Goal: Communication & Community: Connect with others

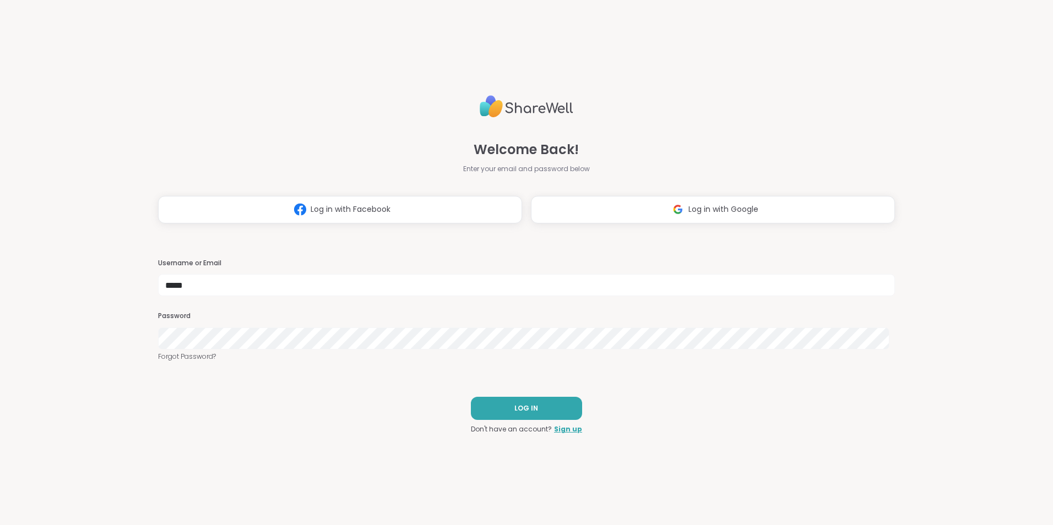
type input "*****"
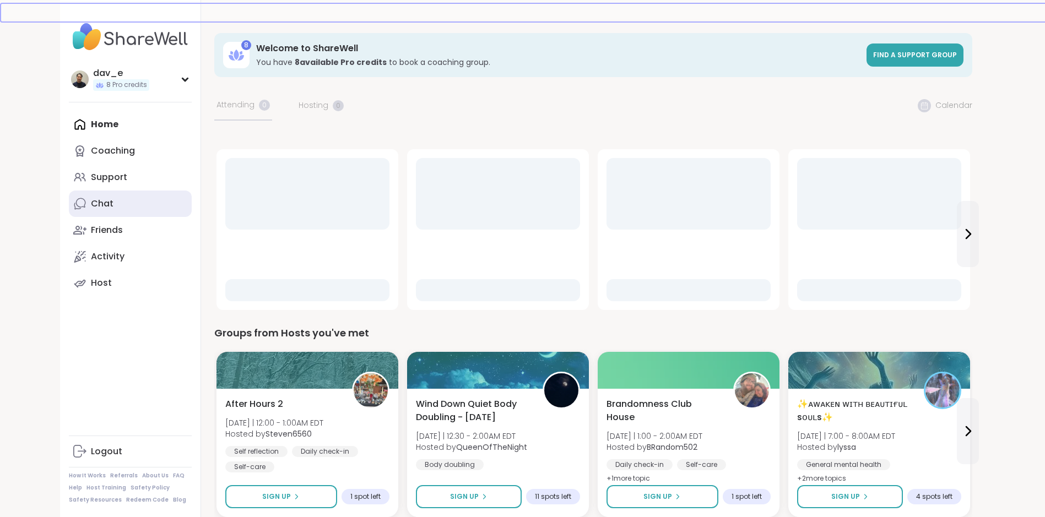
click at [115, 199] on link "Chat" at bounding box center [130, 204] width 123 height 26
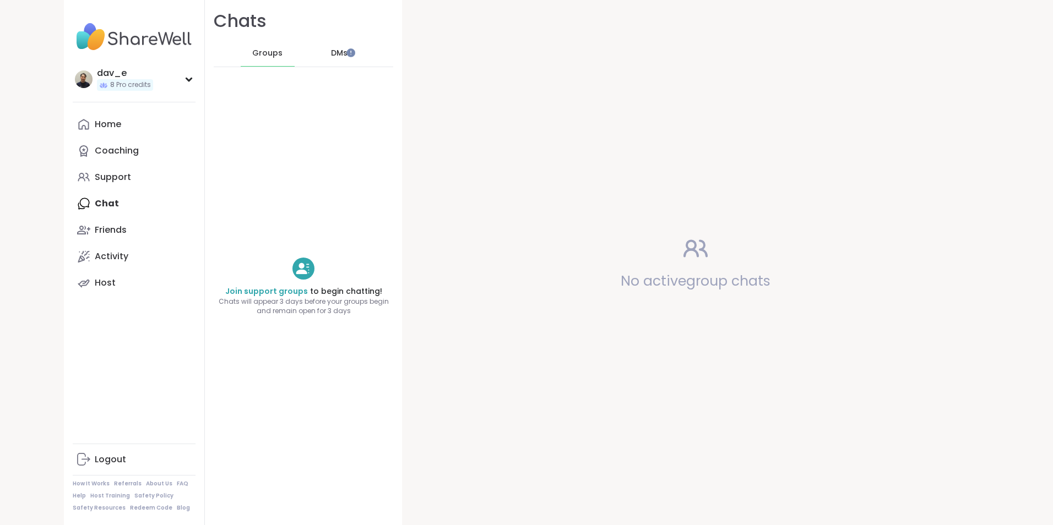
click at [331, 50] on span "DMs" at bounding box center [339, 53] width 17 height 11
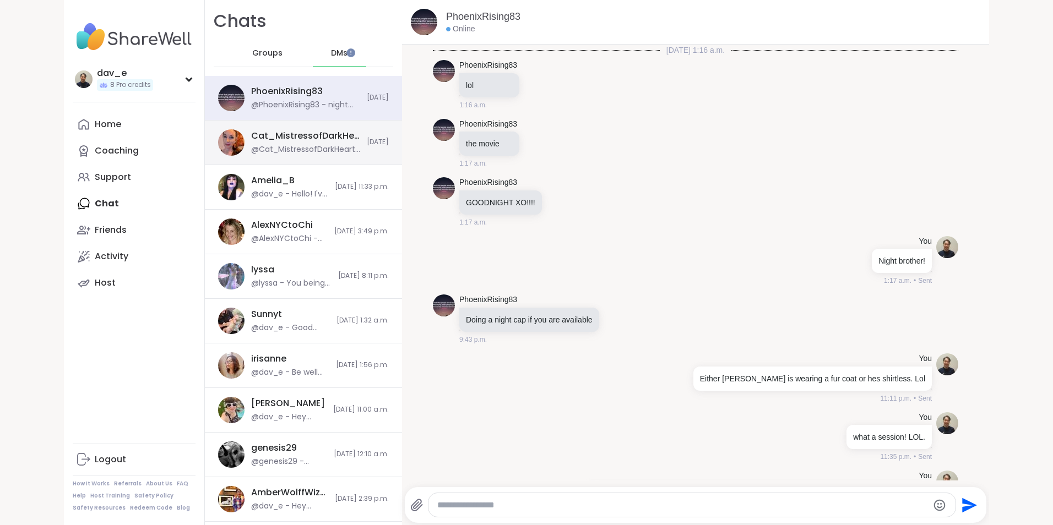
drag, startPoint x: 298, startPoint y: 139, endPoint x: 312, endPoint y: 144, distance: 15.3
click at [298, 139] on div "Cat_MistressofDarkHearts" at bounding box center [305, 136] width 109 height 12
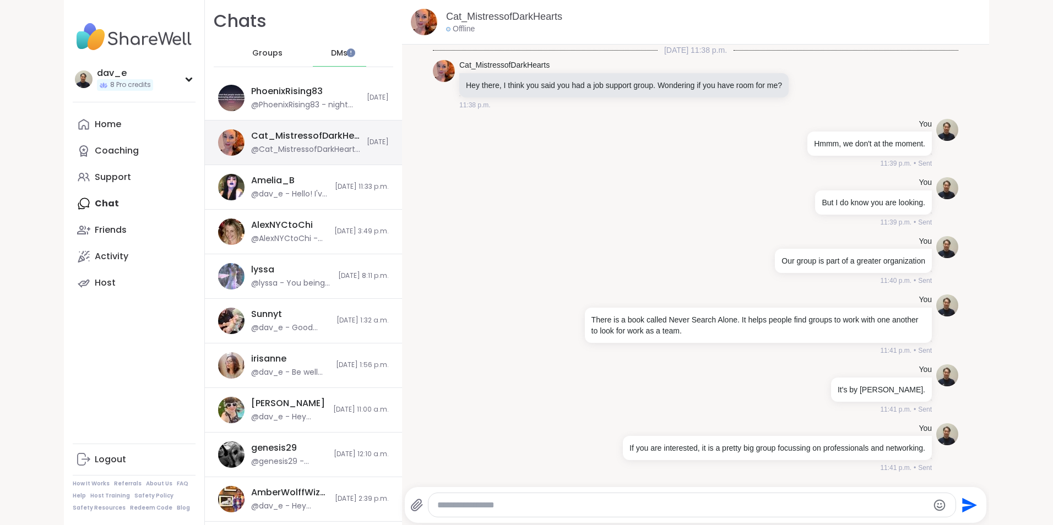
scroll to position [195, 0]
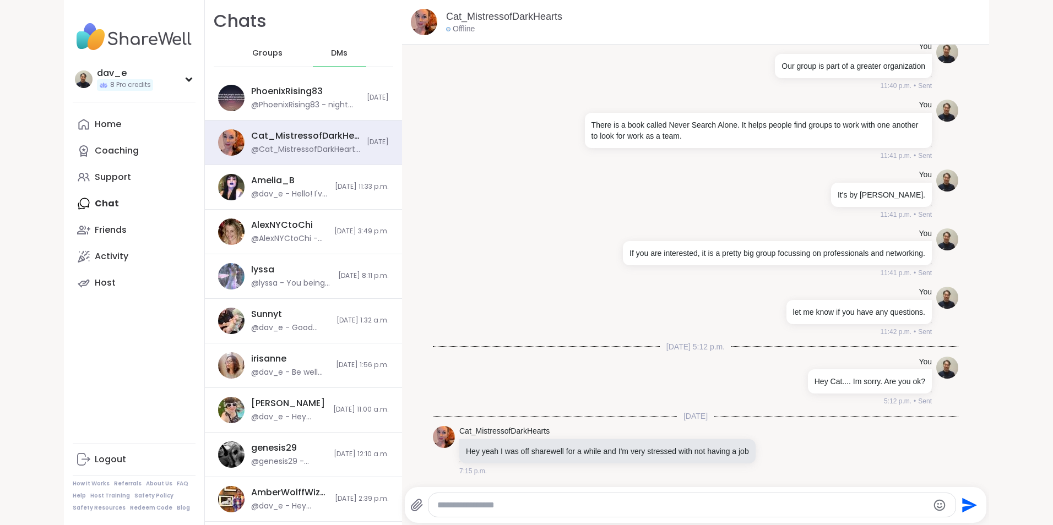
click at [570, 499] on div at bounding box center [692, 506] width 527 height 24
click at [570, 505] on textarea "Type your message" at bounding box center [682, 505] width 490 height 11
click at [617, 506] on textarea "Type your message" at bounding box center [682, 505] width 490 height 11
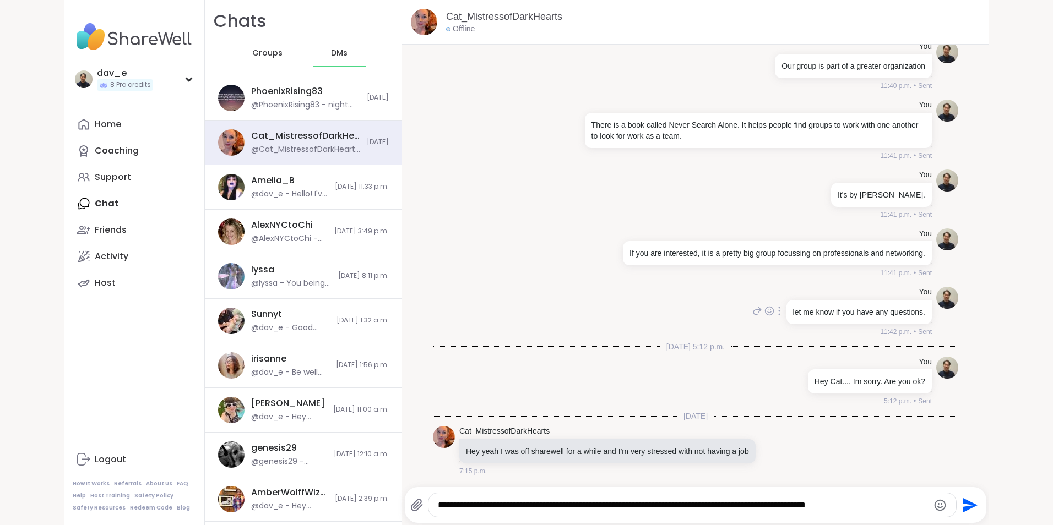
type textarea "**********"
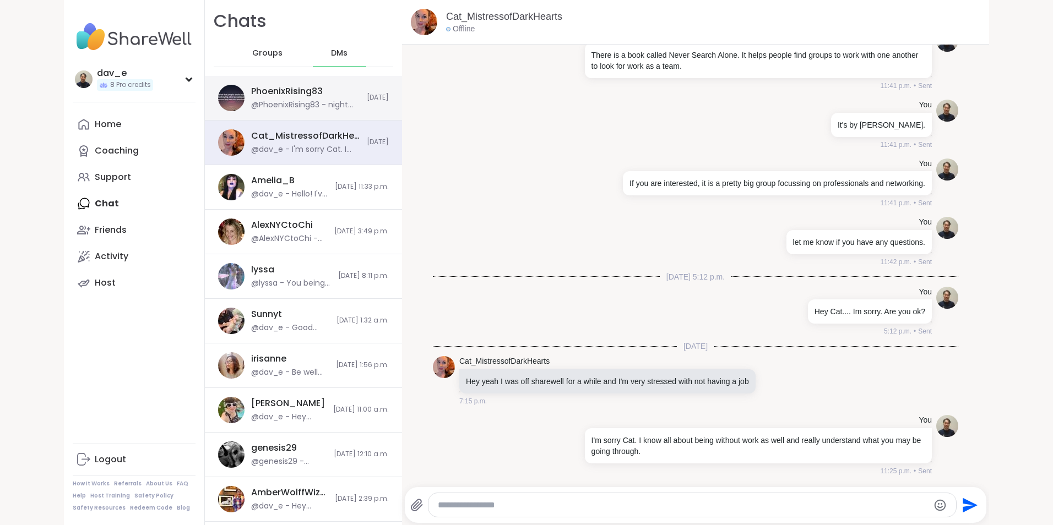
click at [307, 99] on div "PhoenixRising83 @PhoenixRising83 - night cap posted" at bounding box center [305, 97] width 109 height 25
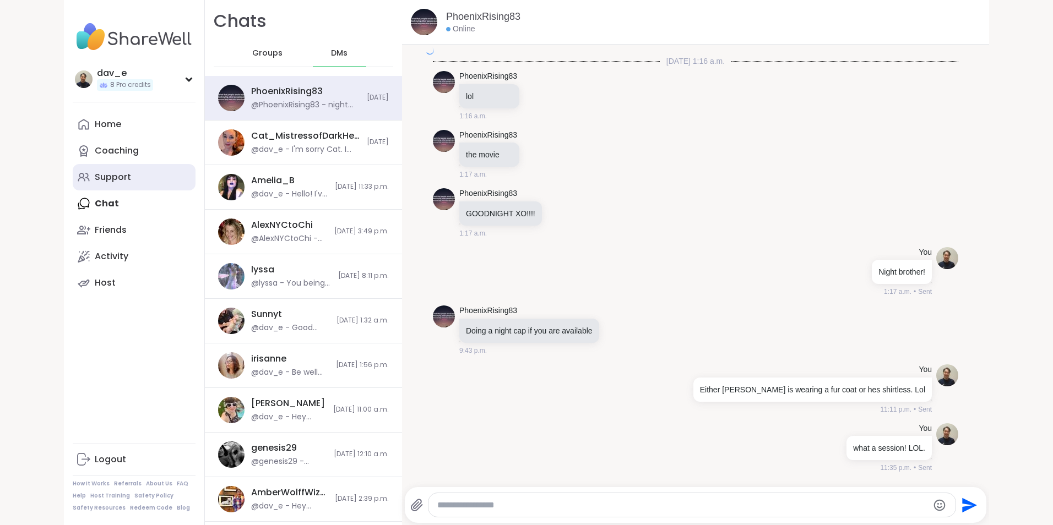
click at [110, 175] on div "Support" at bounding box center [113, 177] width 36 height 12
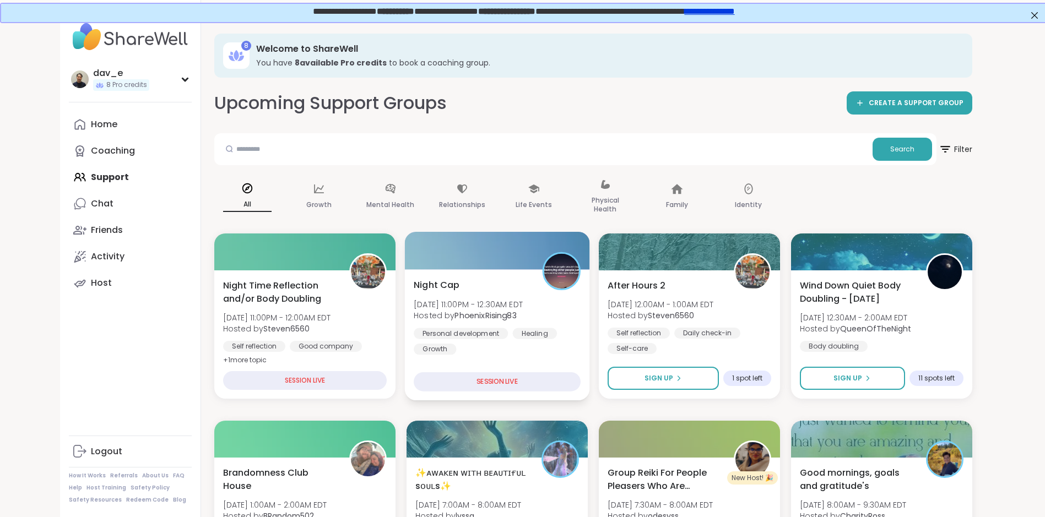
click at [581, 329] on div "Night Cap [DATE] 11:00PM - 12:30AM EDT Hosted by PhoenixRising83 Personal devel…" at bounding box center [496, 334] width 185 height 131
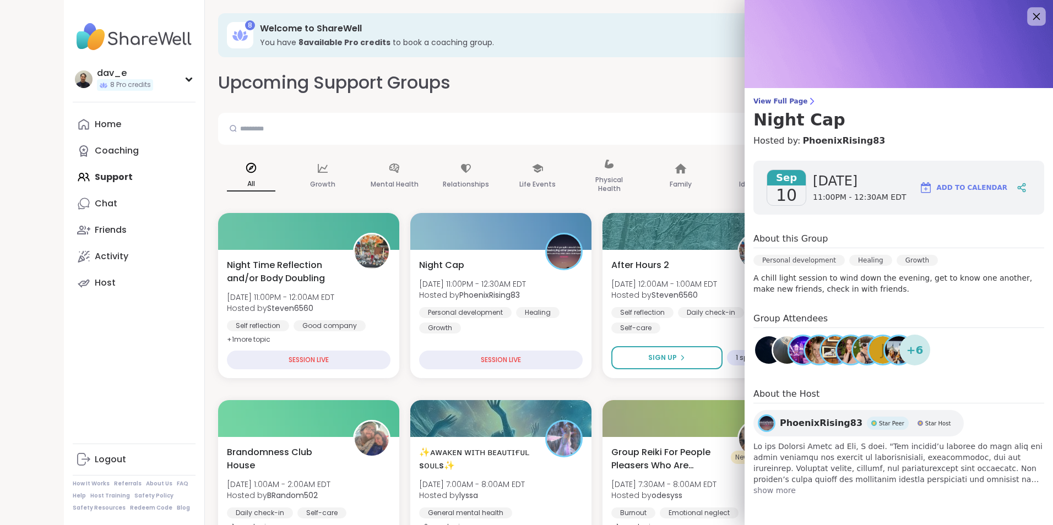
click at [1032, 17] on icon at bounding box center [1036, 16] width 14 height 14
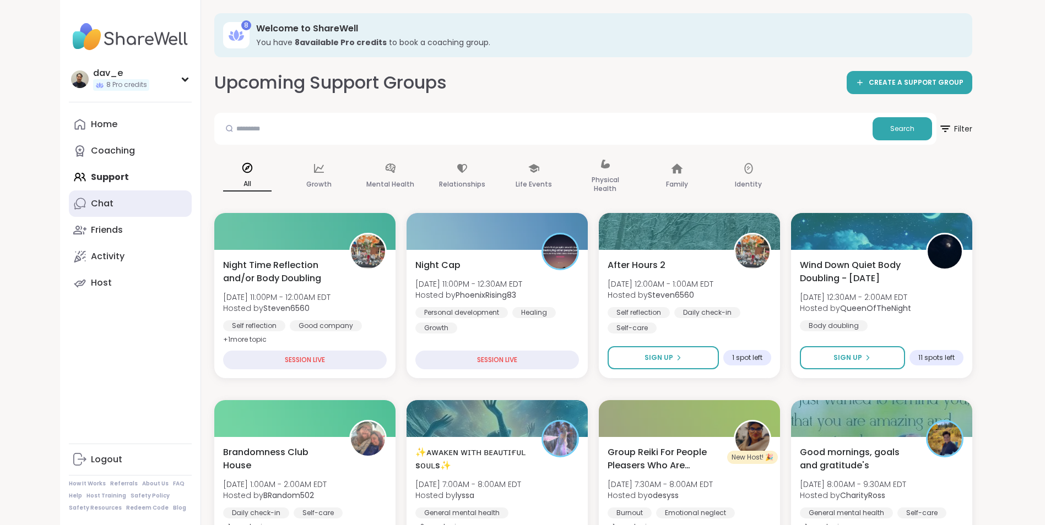
click at [93, 198] on div "Chat" at bounding box center [102, 204] width 23 height 12
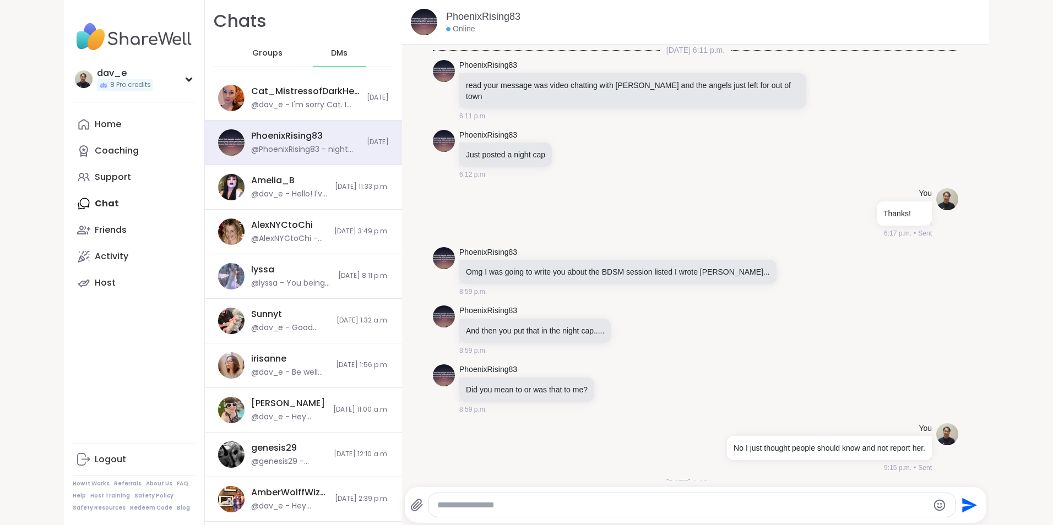
click at [546, 502] on textarea "Type your message" at bounding box center [682, 505] width 490 height 11
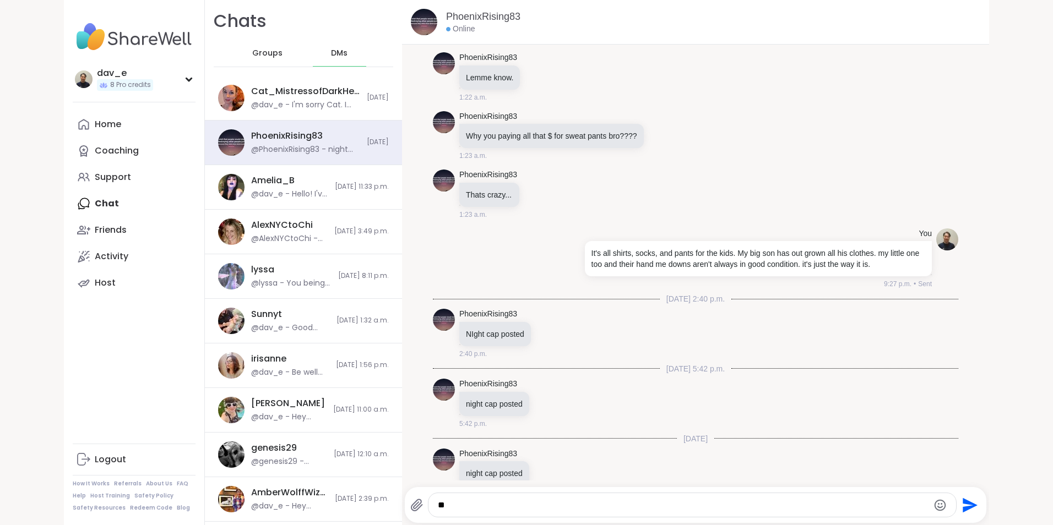
type textarea "*"
type textarea "**********"
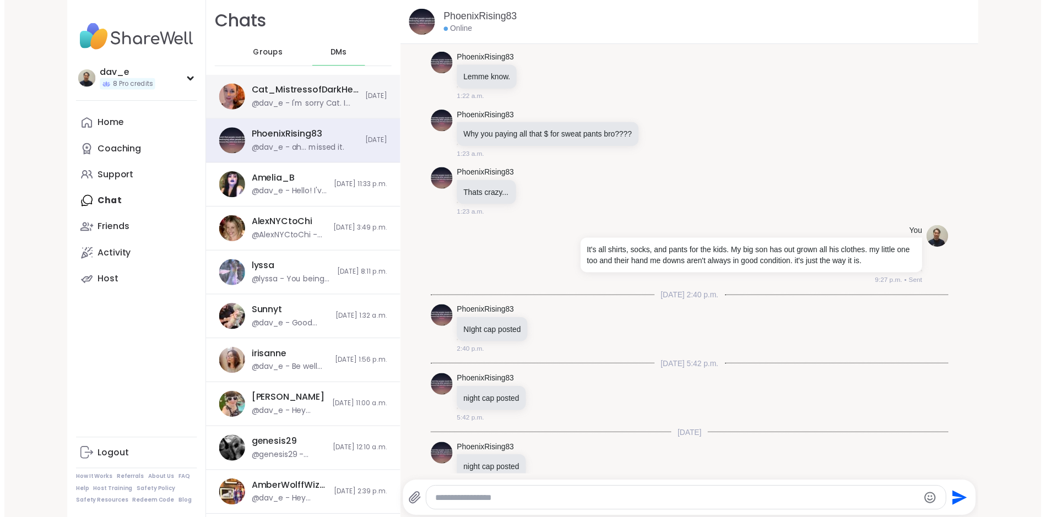
scroll to position [20296, 0]
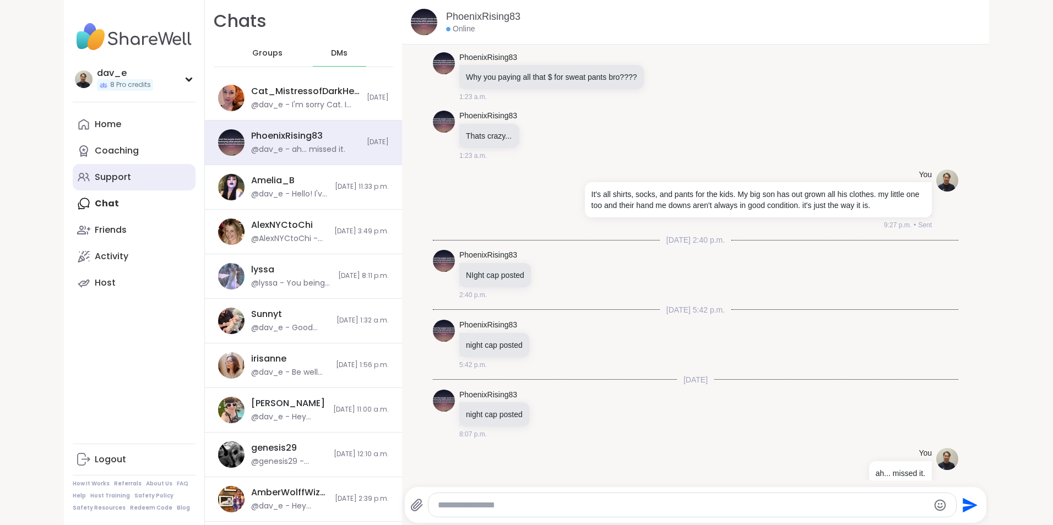
click at [89, 176] on link "Support" at bounding box center [134, 177] width 123 height 26
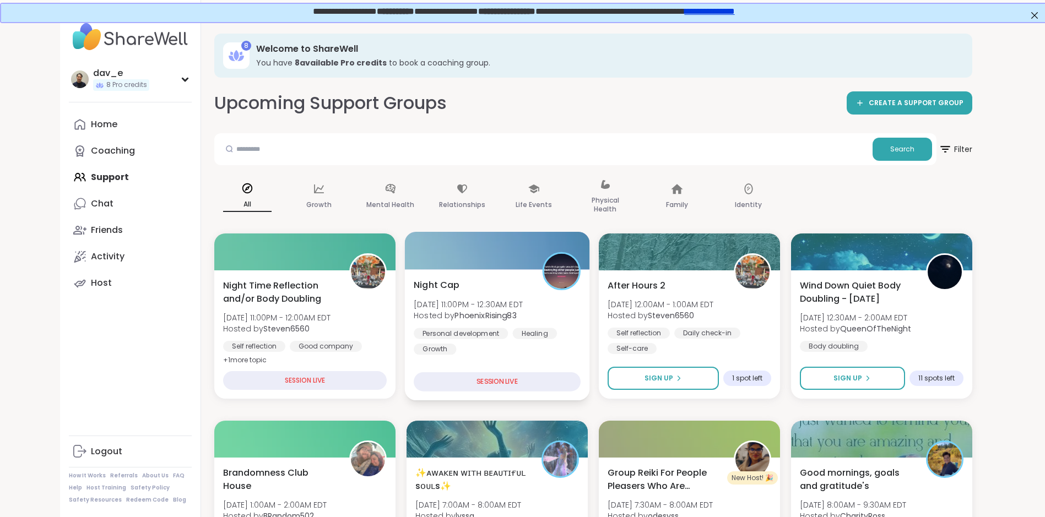
click at [575, 339] on div "Personal development Healing Growth" at bounding box center [497, 341] width 167 height 27
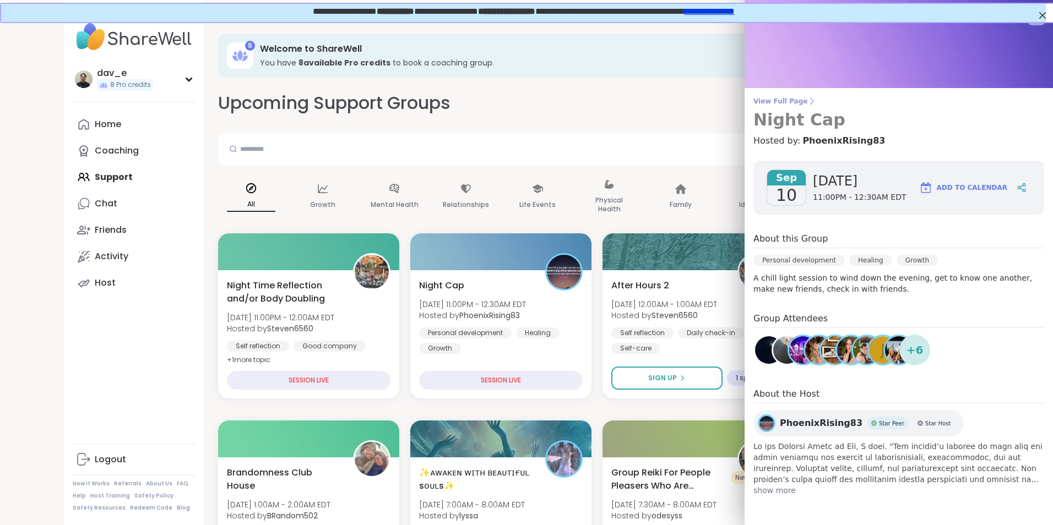
click at [789, 105] on span "View Full Page" at bounding box center [899, 101] width 291 height 9
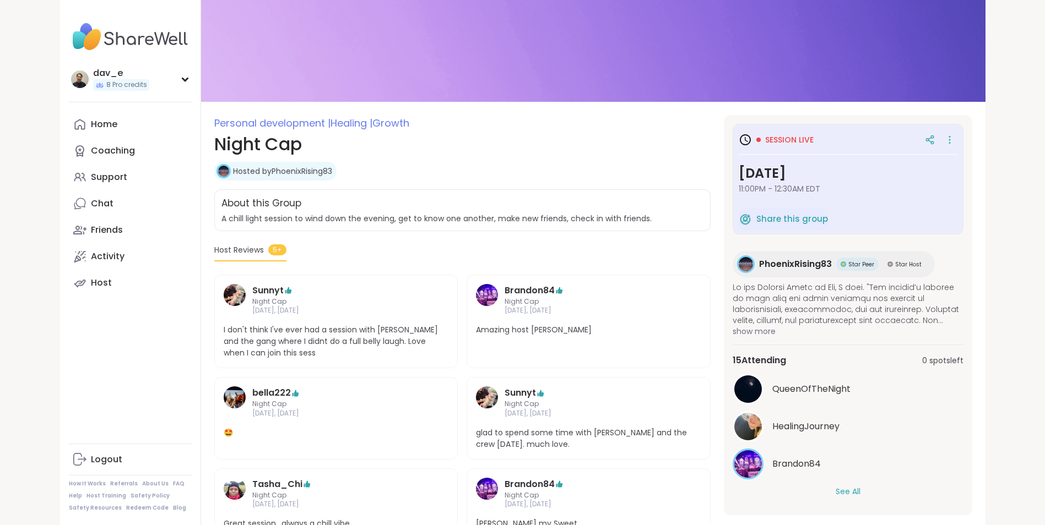
scroll to position [87, 0]
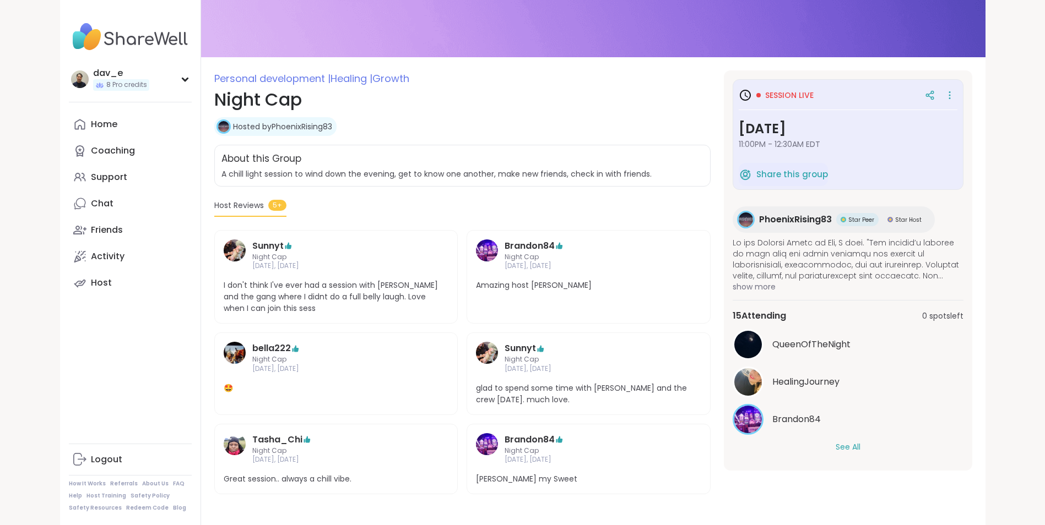
click at [848, 449] on button "See All" at bounding box center [848, 448] width 25 height 12
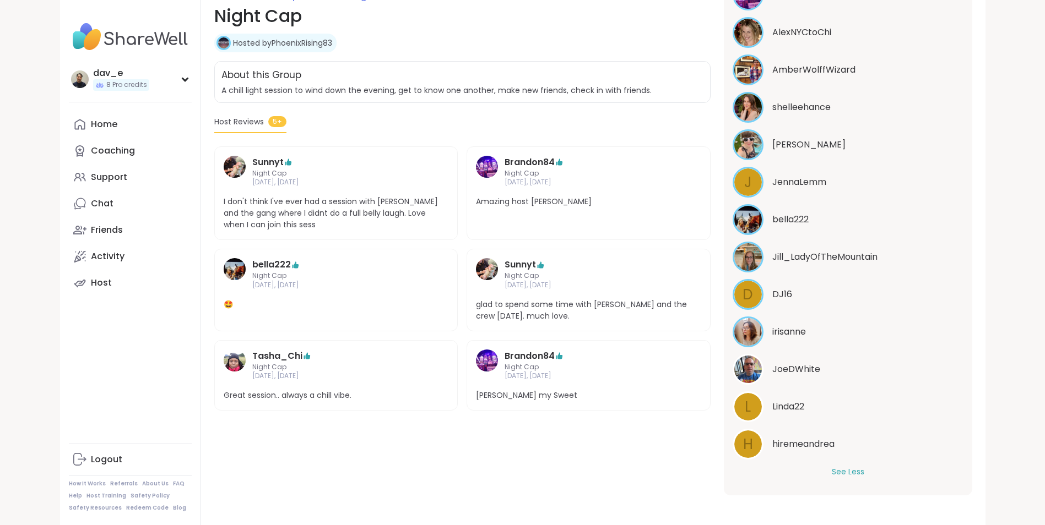
scroll to position [172, 0]
click at [757, 214] on img at bounding box center [748, 219] width 28 height 28
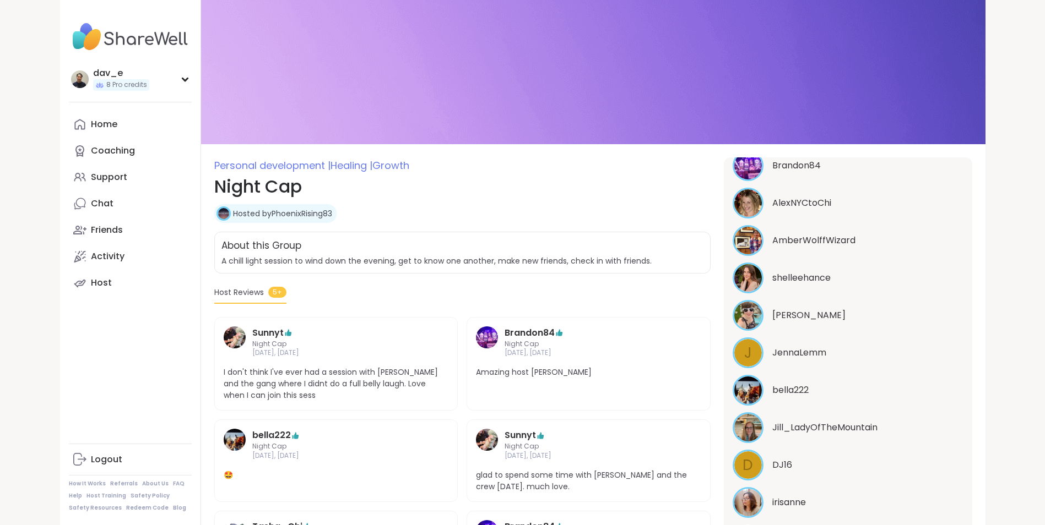
scroll to position [231, 0]
